Goal: Information Seeking & Learning: Learn about a topic

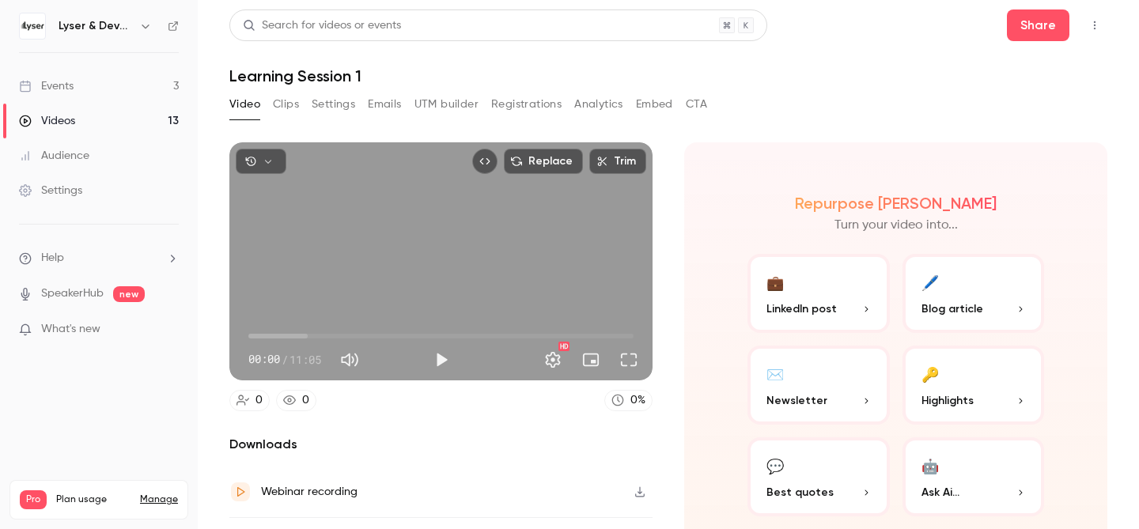
click at [67, 79] on div "Events" at bounding box center [46, 86] width 55 height 16
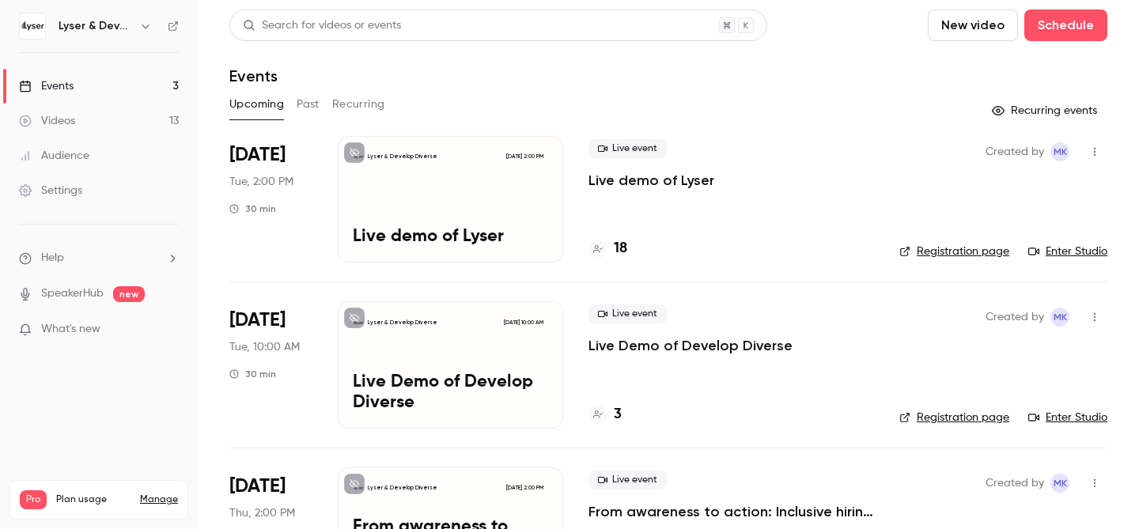
scroll to position [93, 0]
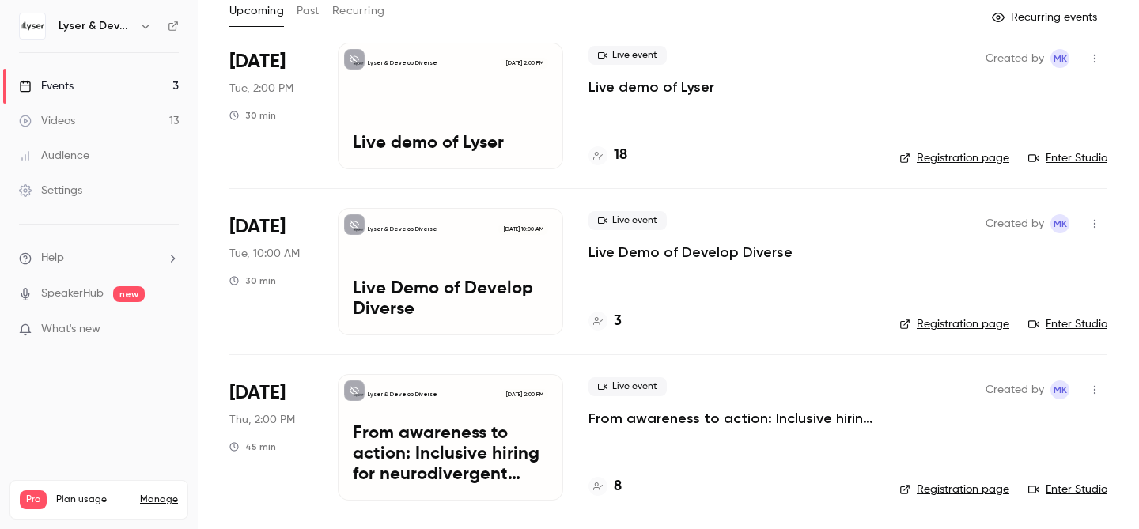
click at [619, 483] on h4 "8" at bounding box center [618, 486] width 8 height 21
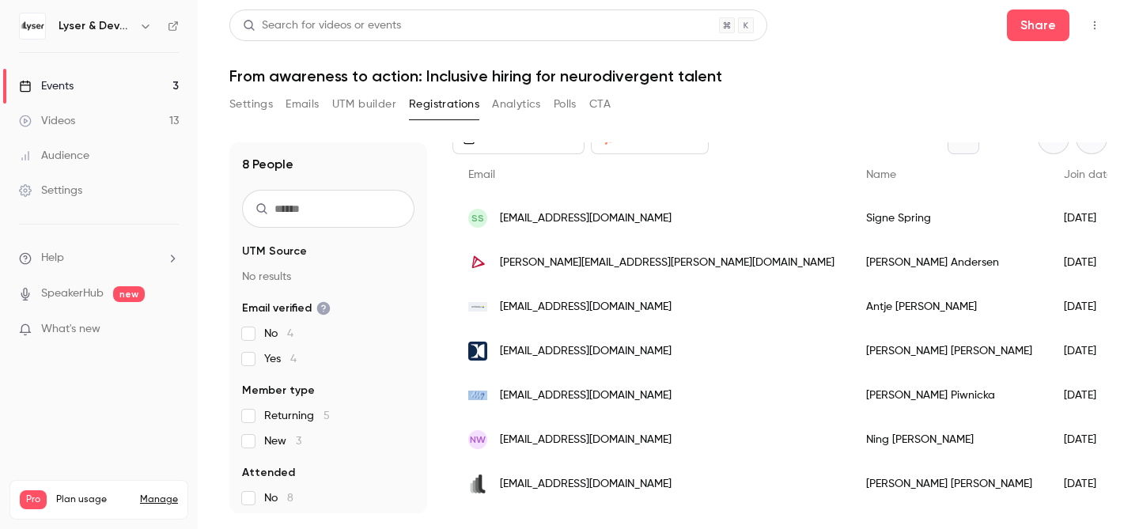
scroll to position [134, 0]
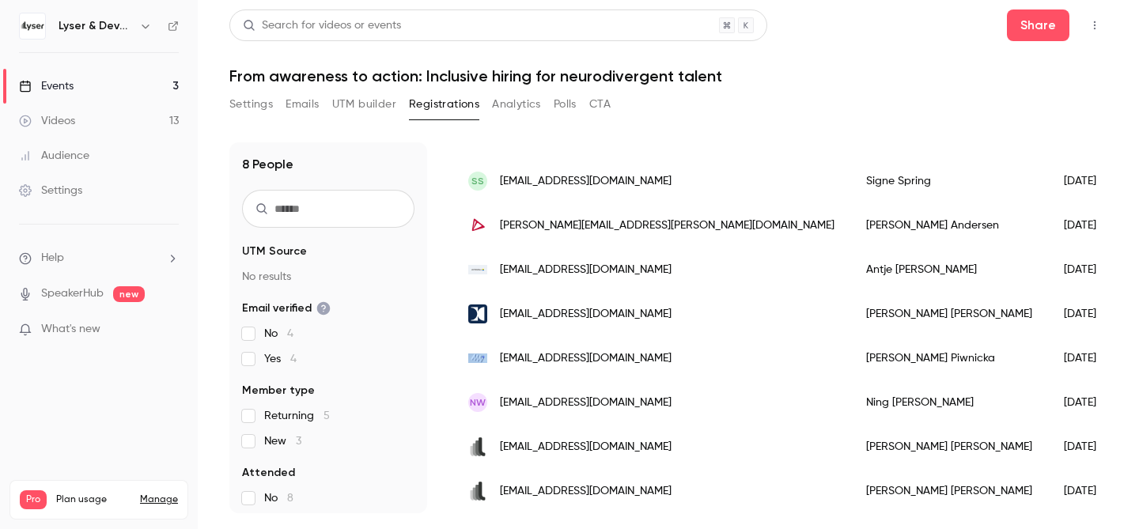
click at [71, 87] on div "Events" at bounding box center [46, 86] width 55 height 16
